Goal: Information Seeking & Learning: Learn about a topic

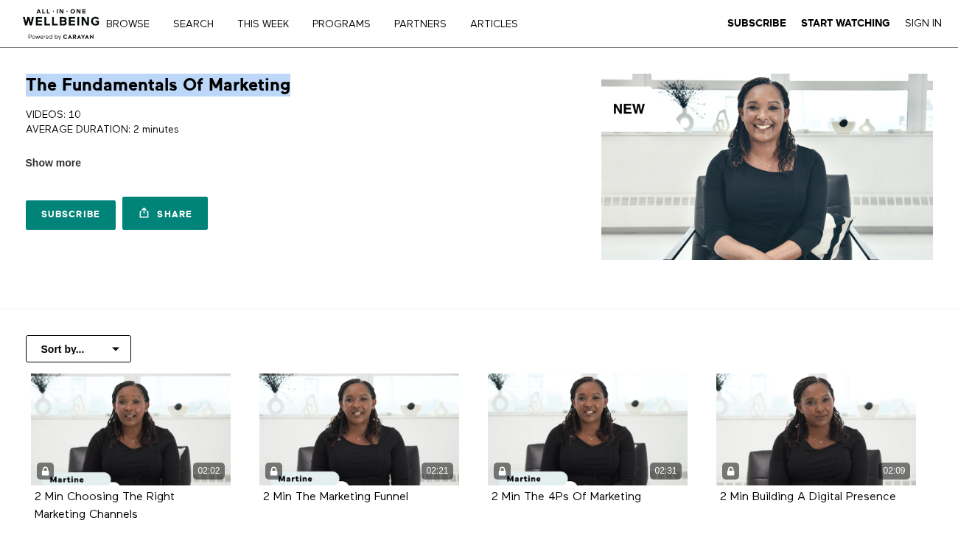
drag, startPoint x: 287, startPoint y: 90, endPoint x: 24, endPoint y: 87, distance: 263.0
click at [24, 87] on div "The Fundamentals Of Marketing VIDEOS: 10 AVERAGE DURATION: 2 minutes MASTER MAR…" at bounding box center [245, 156] width 457 height 164
copy h1 "The Fundamentals Of Marketing"
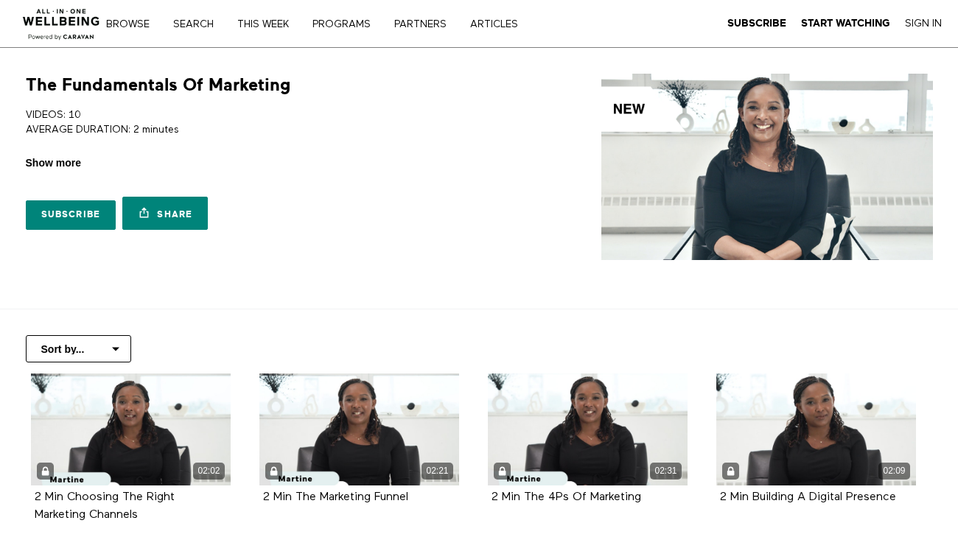
click at [50, 165] on span "Show more" at bounding box center [53, 162] width 55 height 15
click at [0, 0] on input "Show more Show less" at bounding box center [0, 0] width 0 height 0
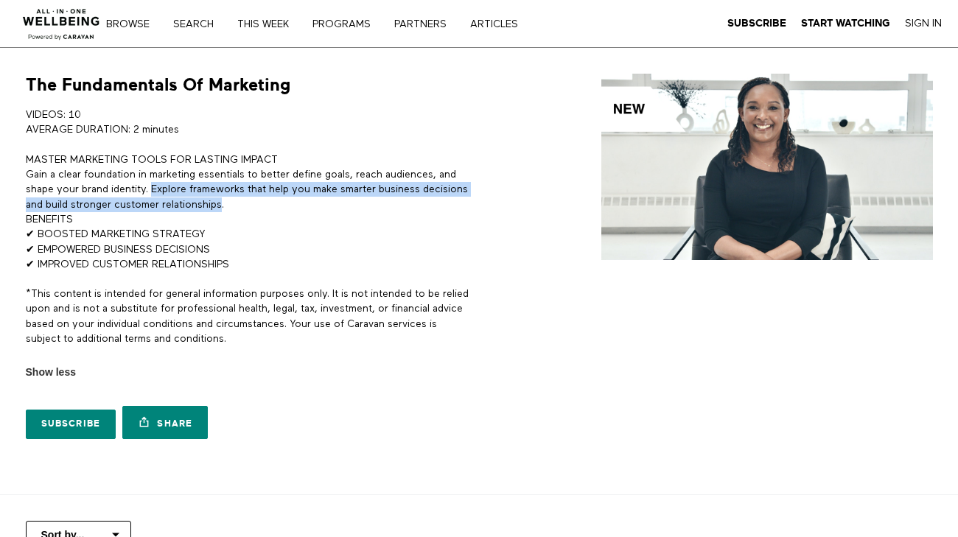
drag, startPoint x: 152, startPoint y: 190, endPoint x: 223, endPoint y: 208, distance: 72.9
click at [223, 208] on p "MASTER MARKETING TOOLS FOR LASTING IMPACT Gain a clear foundation in marketing …" at bounding box center [250, 211] width 448 height 119
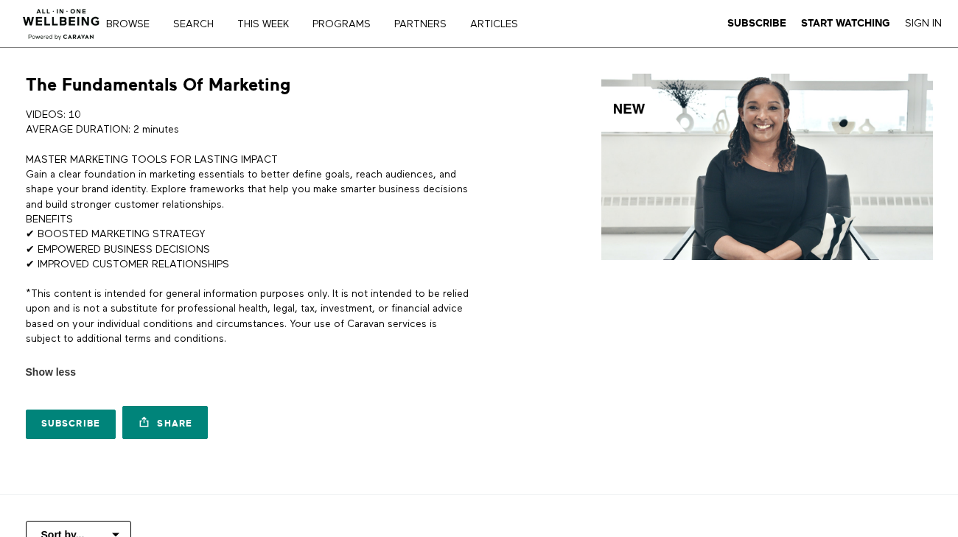
click at [228, 208] on p "MASTER MARKETING TOOLS FOR LASTING IMPACT Gain a clear foundation in marketing …" at bounding box center [250, 211] width 448 height 119
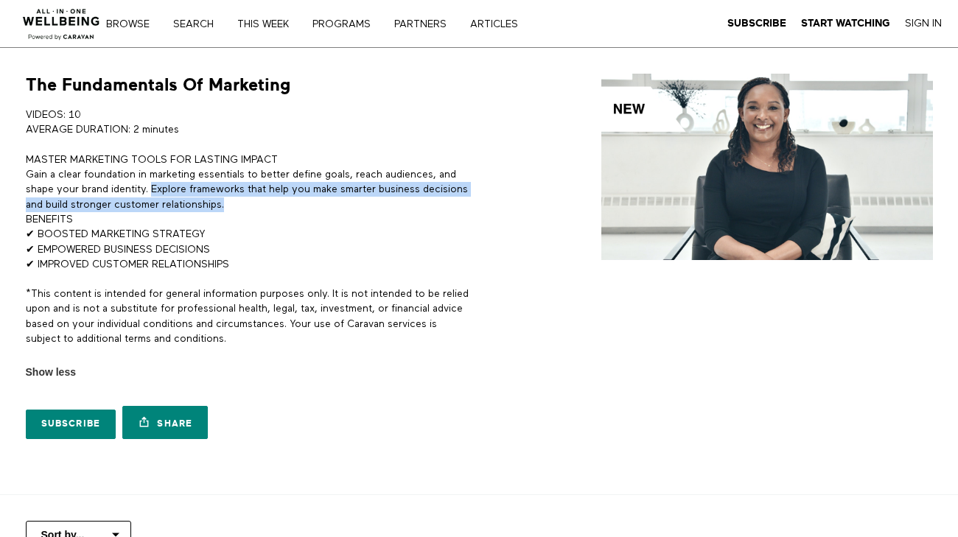
drag, startPoint x: 228, startPoint y: 206, endPoint x: 154, endPoint y: 194, distance: 75.4
click at [154, 194] on p "MASTER MARKETING TOOLS FOR LASTING IMPACT Gain a clear foundation in marketing …" at bounding box center [250, 211] width 448 height 119
copy p "Explore frameworks that help you make smarter business decisions and build stro…"
